Goal: Task Accomplishment & Management: Complete application form

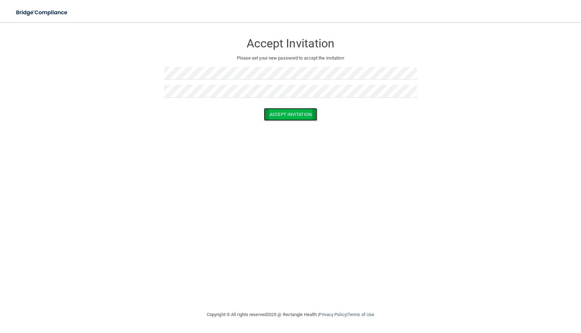
click at [277, 117] on button "Accept Invitation" at bounding box center [290, 114] width 53 height 13
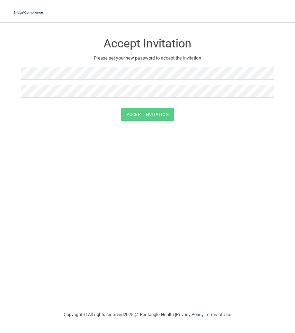
click at [20, 92] on form "Accept Invitation Please set your new password to accept the invitation Accept …" at bounding box center [147, 79] width 267 height 100
click at [150, 116] on button "Accept Invitation" at bounding box center [147, 114] width 53 height 13
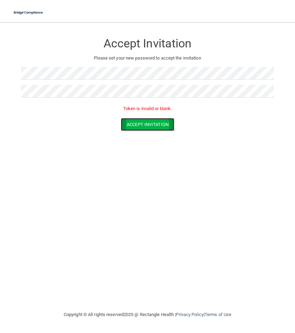
click at [152, 120] on button "Accept Invitation" at bounding box center [147, 124] width 53 height 13
click at [149, 317] on div "Copyright © All rights reserved 2025 @ Rectangle Health | Privacy Policy | Term…" at bounding box center [147, 314] width 253 height 22
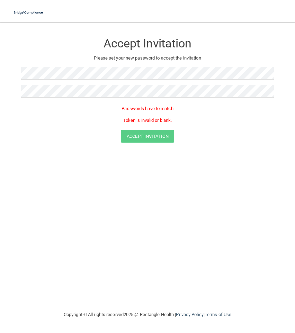
click at [119, 160] on div "Accept Invitation Please set your new password to accept the invitation Passwor…" at bounding box center [147, 166] width 267 height 274
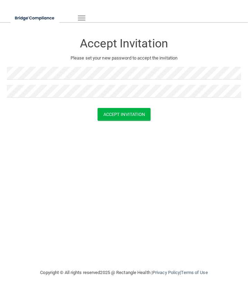
click at [131, 149] on div "Accept Invitation Please set your new password to accept the invitation Accept …" at bounding box center [124, 145] width 234 height 232
click at [141, 112] on button "Accept Invitation" at bounding box center [124, 114] width 53 height 13
